Goal: Task Accomplishment & Management: Manage account settings

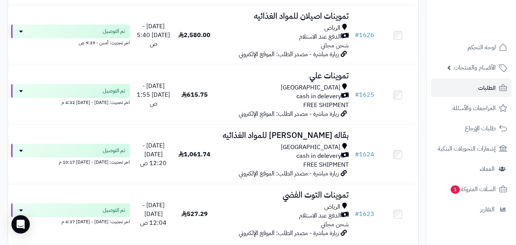
scroll to position [4205, 0]
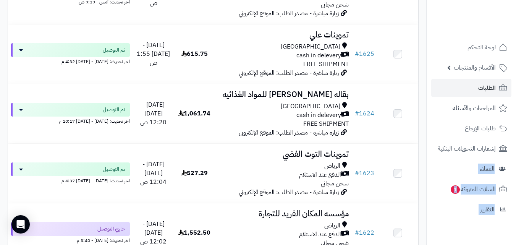
drag, startPoint x: 515, startPoint y: 167, endPoint x: 516, endPoint y: 175, distance: 8.9
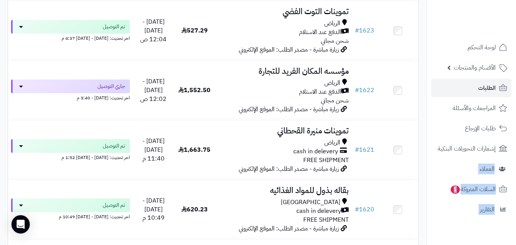
scroll to position [4439, 0]
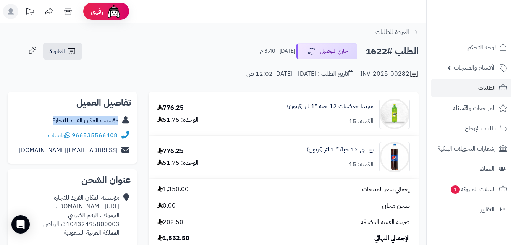
copy div "مؤسسه المكان الفريد للتجارة"
drag, startPoint x: 47, startPoint y: 118, endPoint x: 120, endPoint y: 126, distance: 73.1
click at [120, 126] on div "مؤسسه المكان الفريد للتجارة" at bounding box center [72, 120] width 117 height 15
click at [77, 47] on link "الفاتورة" at bounding box center [62, 51] width 39 height 17
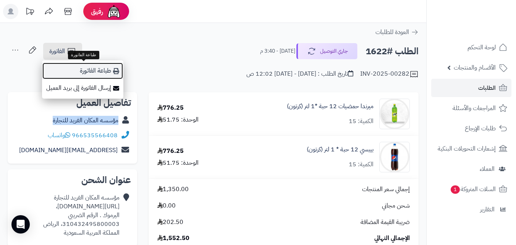
click at [95, 65] on link "طباعة الفاتورة" at bounding box center [82, 70] width 81 height 17
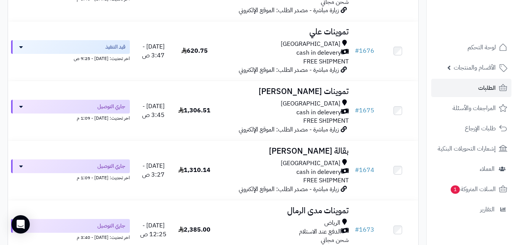
scroll to position [1128, 0]
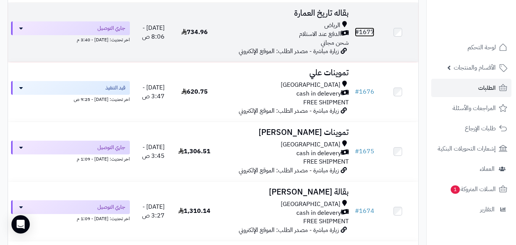
click at [368, 36] on link "# 1677" at bounding box center [364, 32] width 19 height 9
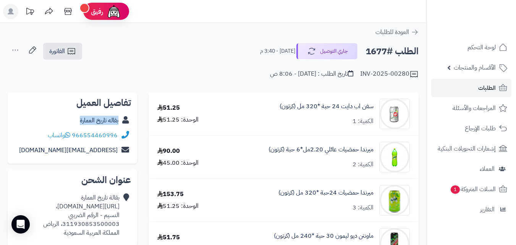
copy link "بقاله تاريخ العمارة"
drag, startPoint x: 75, startPoint y: 118, endPoint x: 119, endPoint y: 122, distance: 44.1
click at [119, 122] on div "بقاله تاريخ العمارة" at bounding box center [72, 120] width 117 height 15
click at [68, 52] on icon at bounding box center [71, 51] width 9 height 9
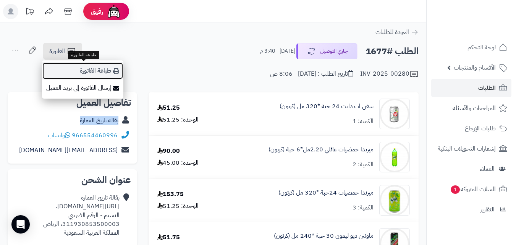
click at [96, 71] on link "طباعة الفاتورة" at bounding box center [82, 70] width 81 height 17
